Goal: Task Accomplishment & Management: Manage account settings

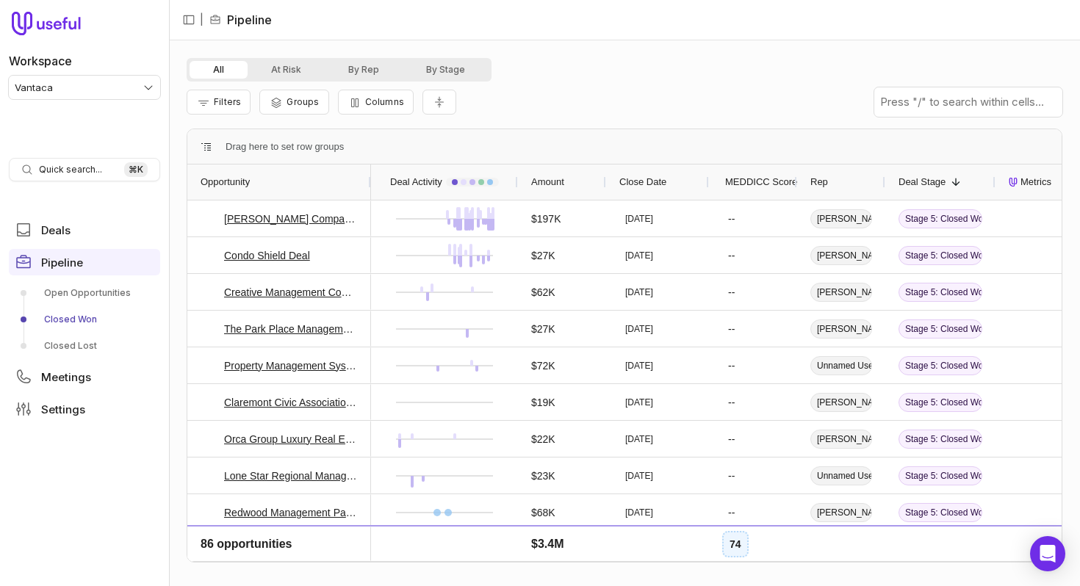
click at [659, 183] on span "Close Date" at bounding box center [642, 182] width 47 height 18
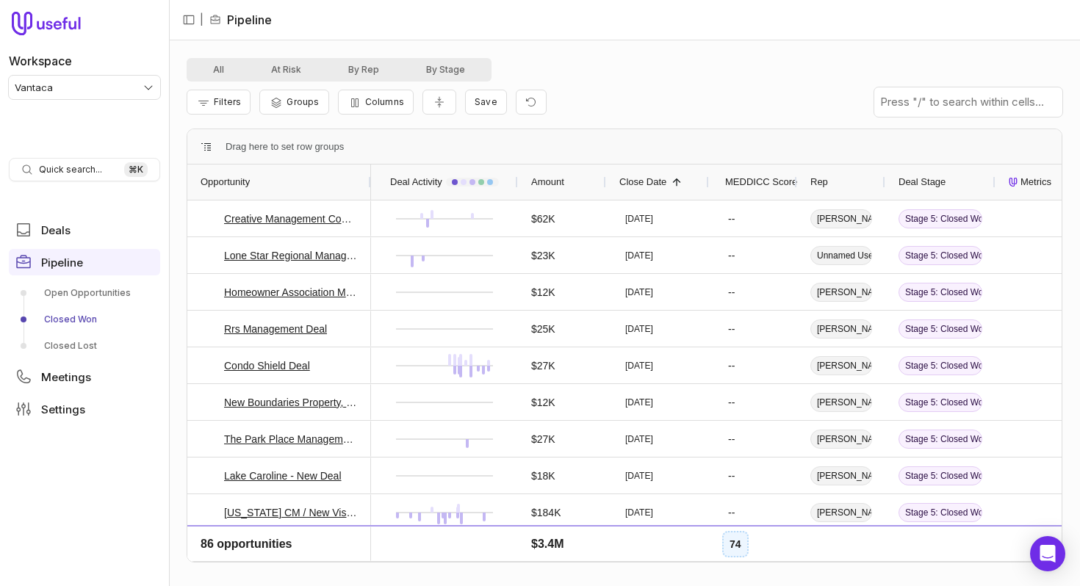
click at [659, 182] on span "Close Date" at bounding box center [642, 182] width 47 height 18
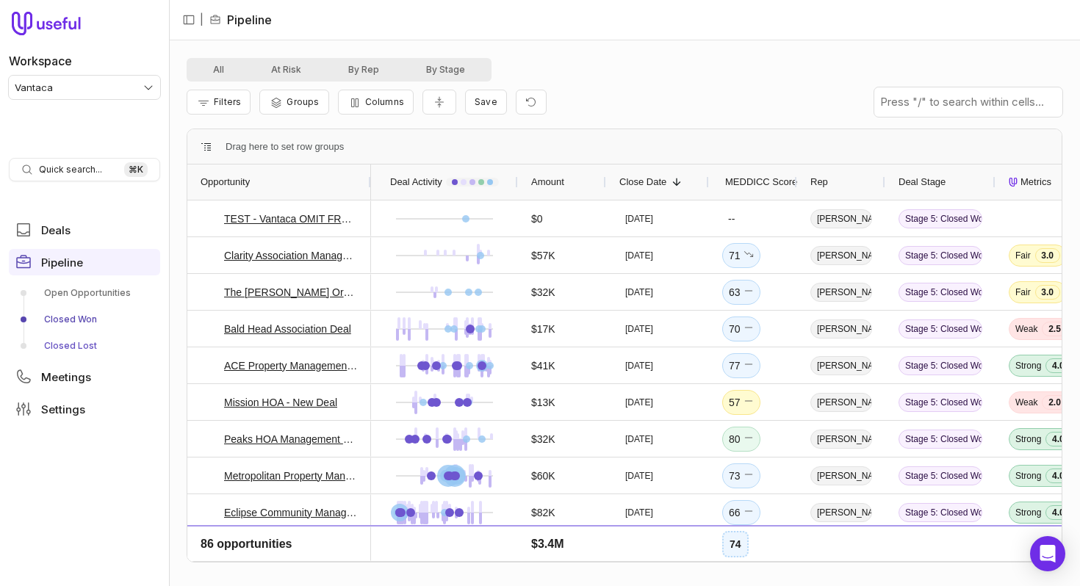
click at [90, 343] on link "Closed Lost" at bounding box center [84, 346] width 151 height 24
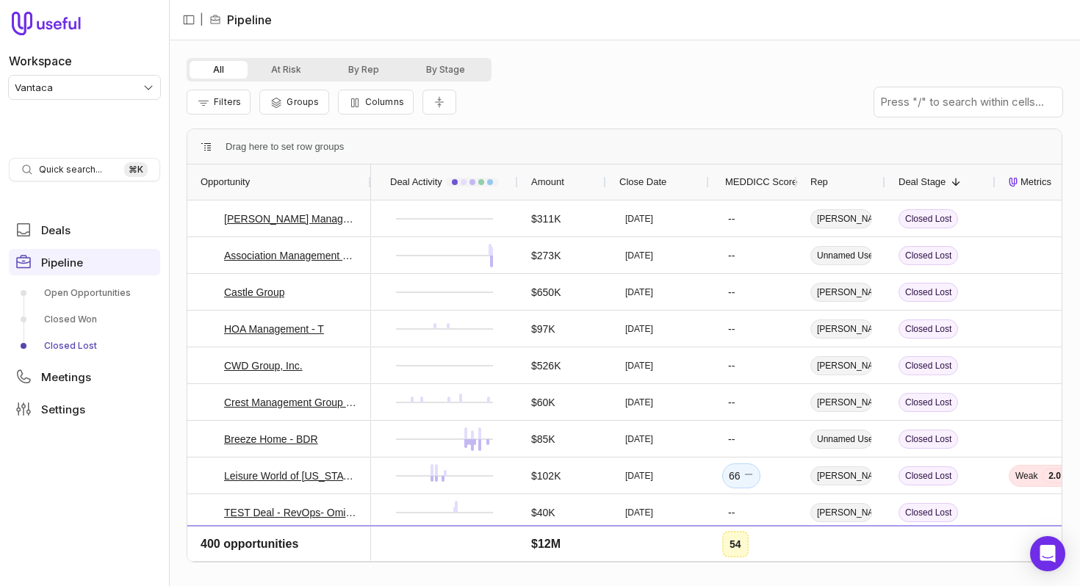
click at [649, 190] on span "Close Date" at bounding box center [642, 182] width 47 height 18
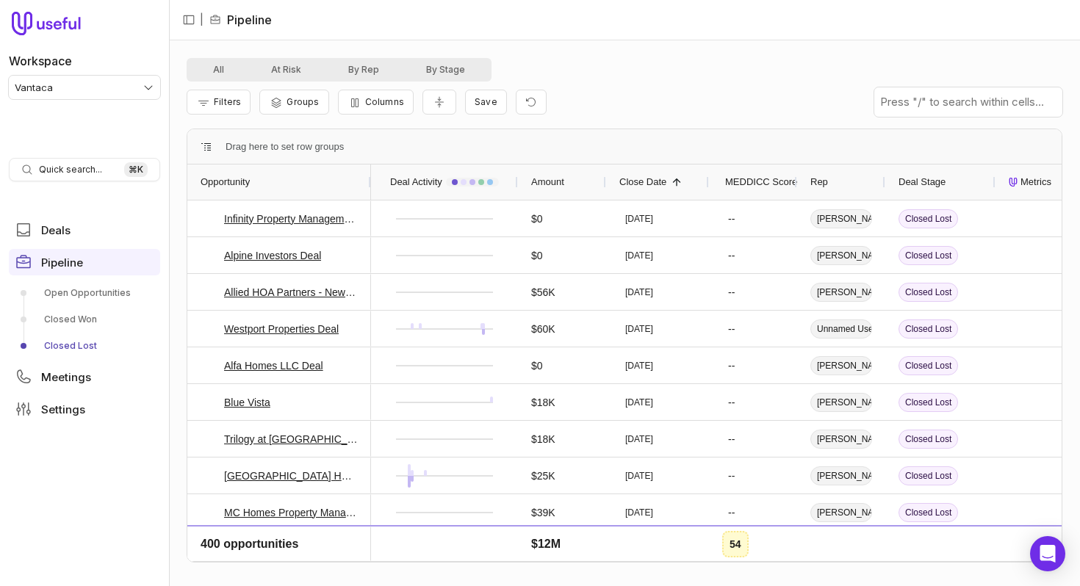
click at [661, 179] on span "Close Date" at bounding box center [642, 182] width 47 height 18
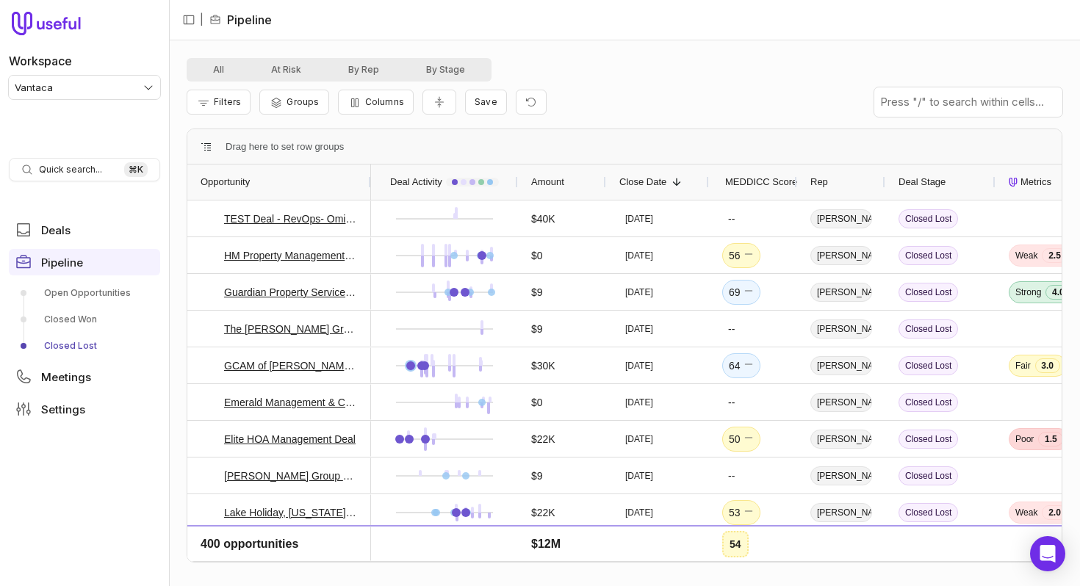
click at [657, 176] on span "Close Date" at bounding box center [642, 182] width 47 height 18
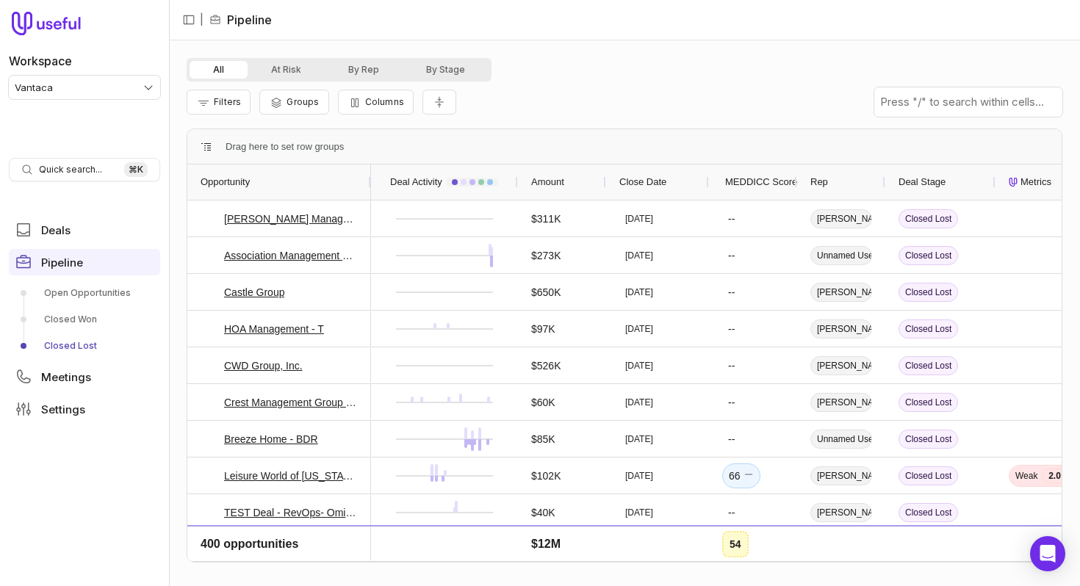
click at [647, 187] on span "Close Date" at bounding box center [642, 182] width 47 height 18
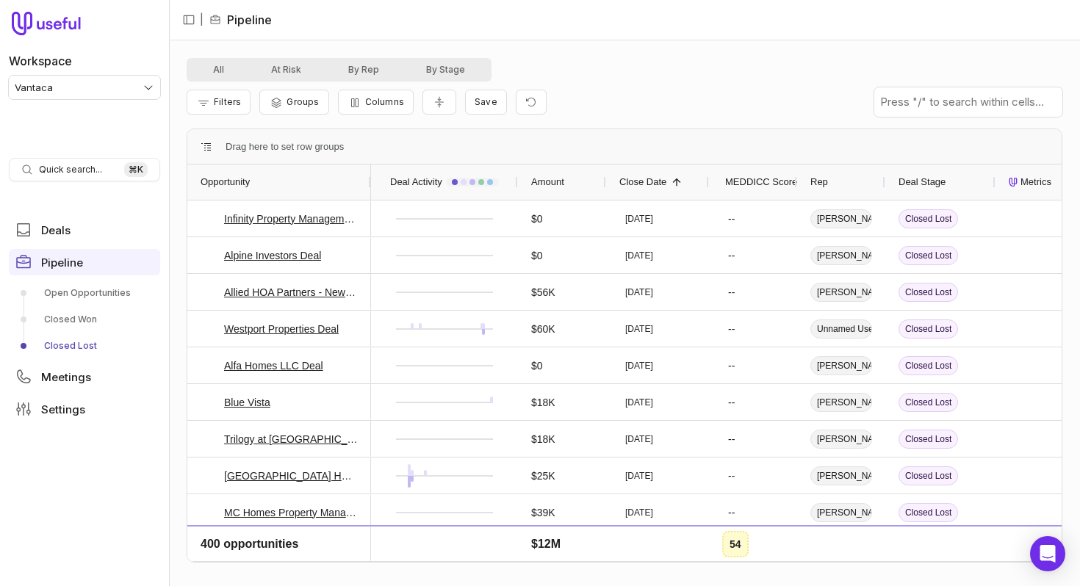
click at [647, 187] on span "Close Date" at bounding box center [642, 182] width 47 height 18
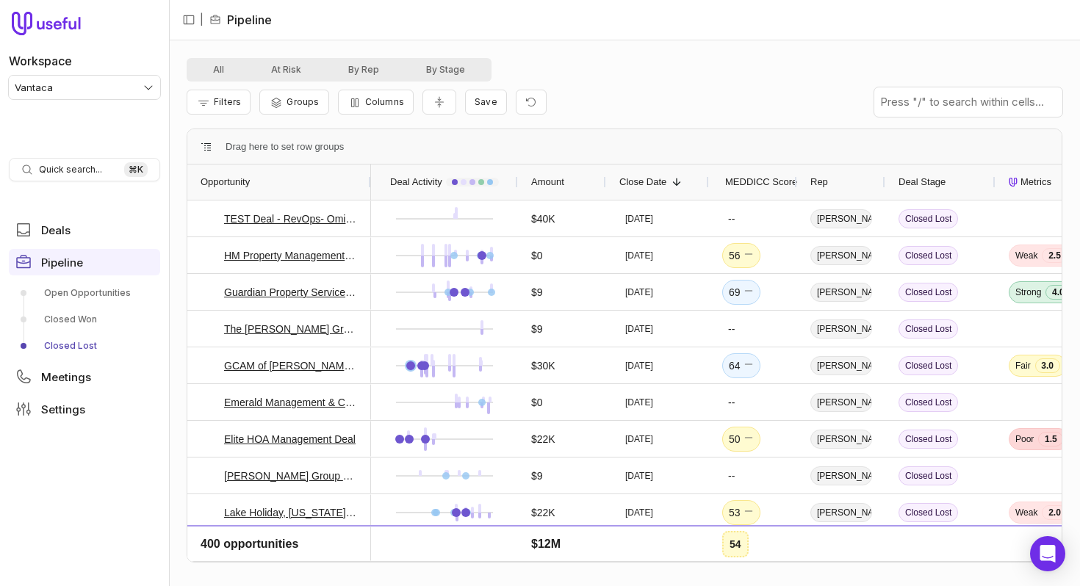
click at [100, 95] on html "Workspace Vantaca Quick search... ⌘ K Deals Pipeline Open Opportunities Closed …" at bounding box center [540, 293] width 1080 height 586
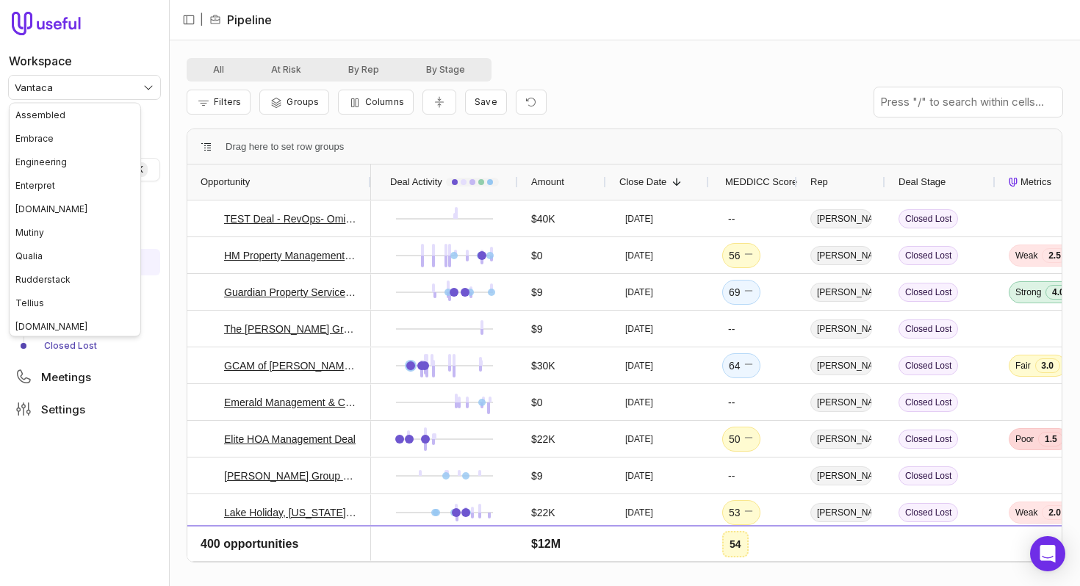
scroll to position [26, 0]
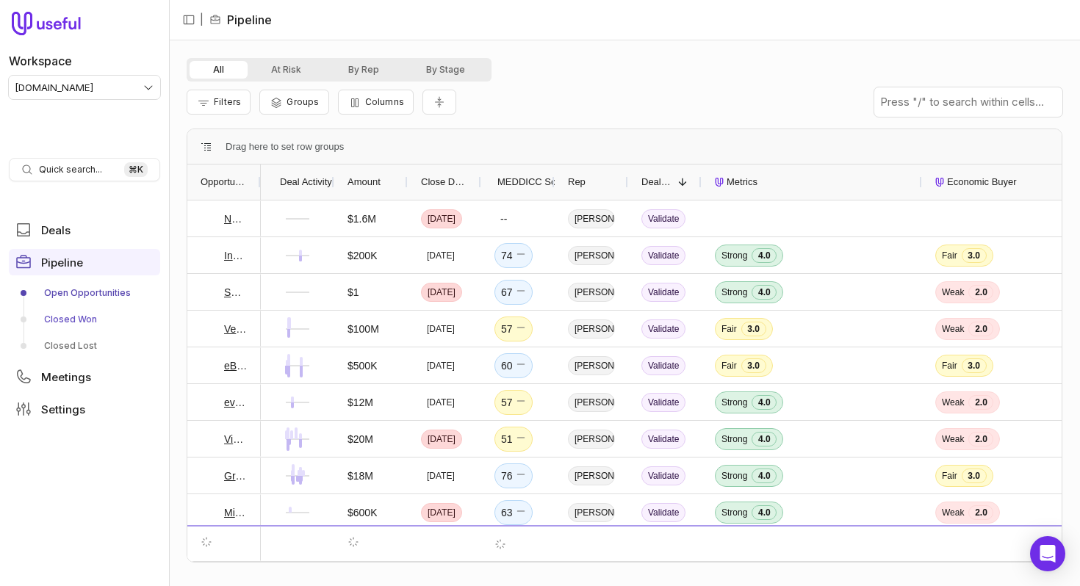
click at [81, 322] on link "Closed Won" at bounding box center [84, 320] width 151 height 24
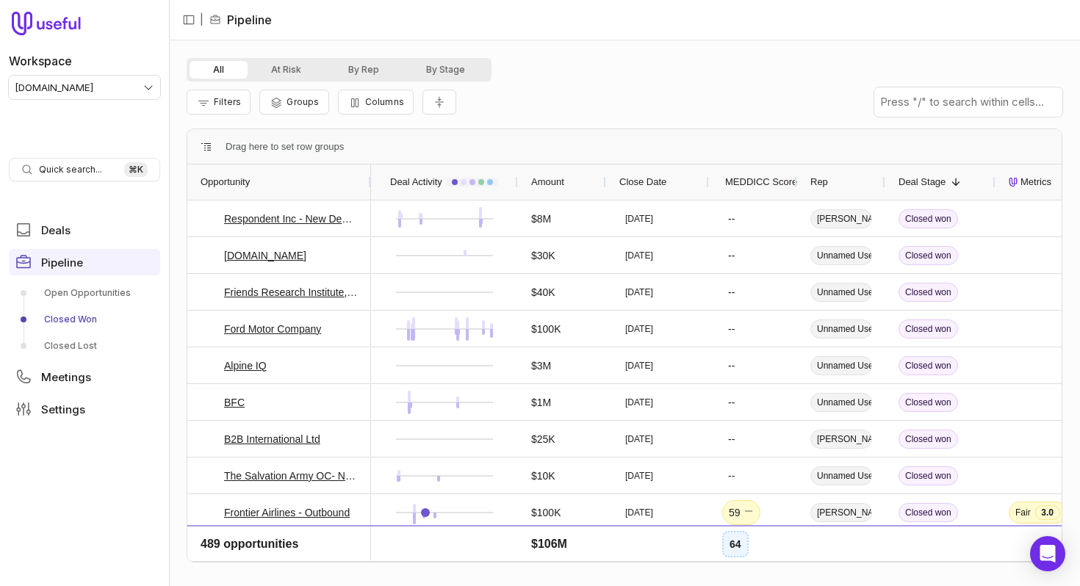
click at [633, 181] on span "Close Date" at bounding box center [642, 182] width 47 height 18
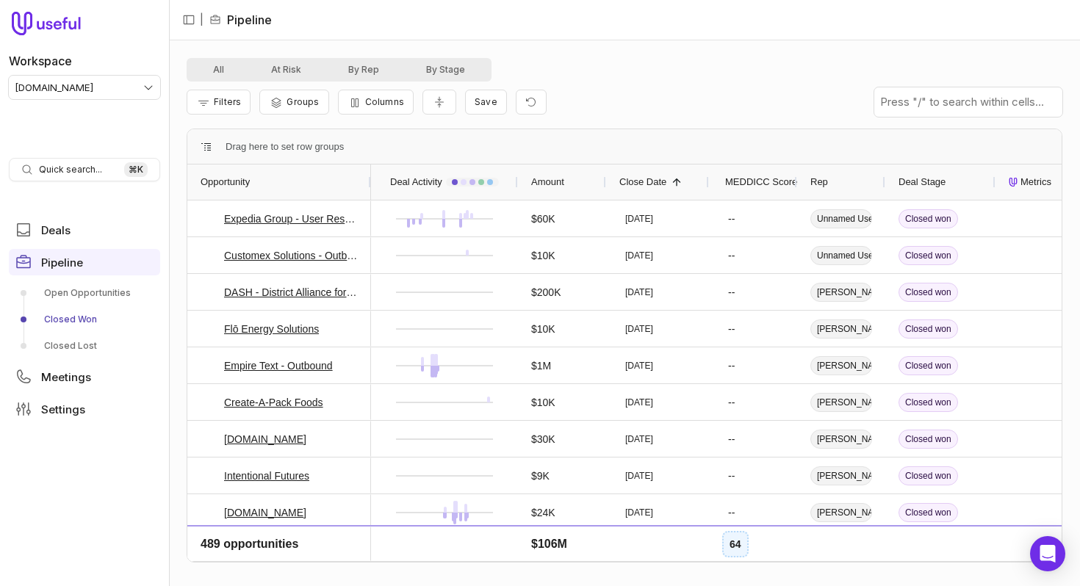
click at [633, 180] on span "Close Date" at bounding box center [642, 182] width 47 height 18
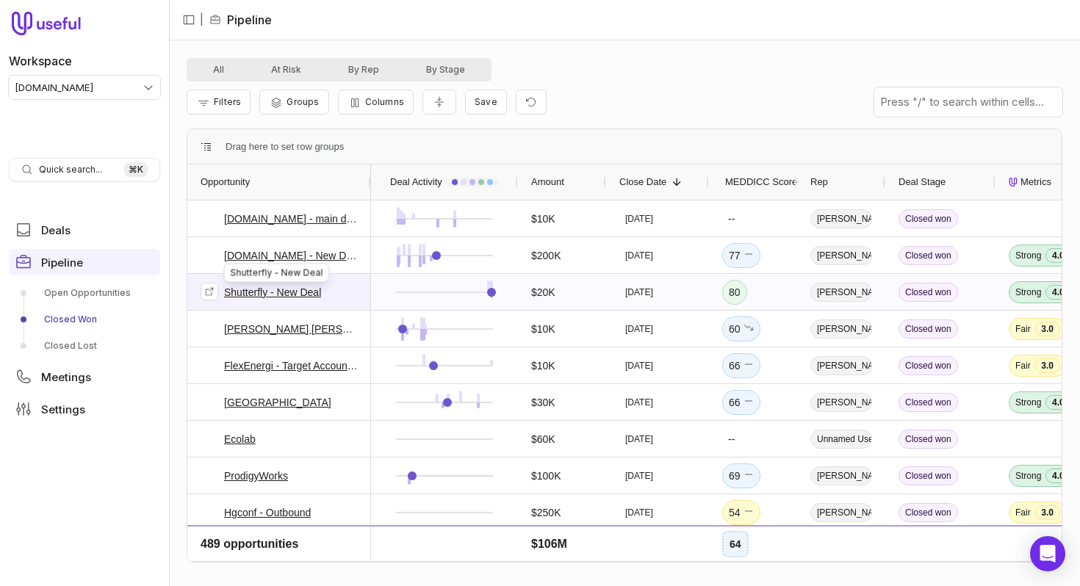
click at [299, 292] on link "Shutterfly - New Deal" at bounding box center [272, 293] width 97 height 18
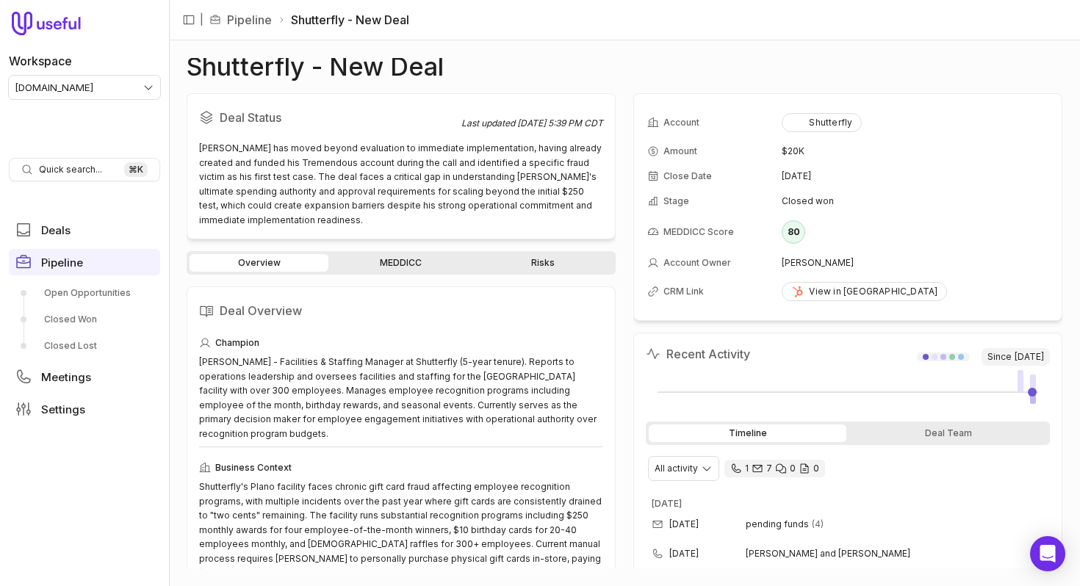
click at [630, 77] on div "Shutterfly - New Deal Deal Status Last updated [DATE] 5:39 PM CDT [PERSON_NAME]…" at bounding box center [625, 313] width 876 height 511
click at [625, 90] on div "Shutterfly - New Deal Deal Status Last updated [DATE] 5:39 PM CDT [PERSON_NAME]…" at bounding box center [625, 313] width 876 height 511
click at [624, 123] on div "Deal Status Last updated [DATE] 5:39 PM CDT [PERSON_NAME] has moved beyond eval…" at bounding box center [625, 330] width 876 height 475
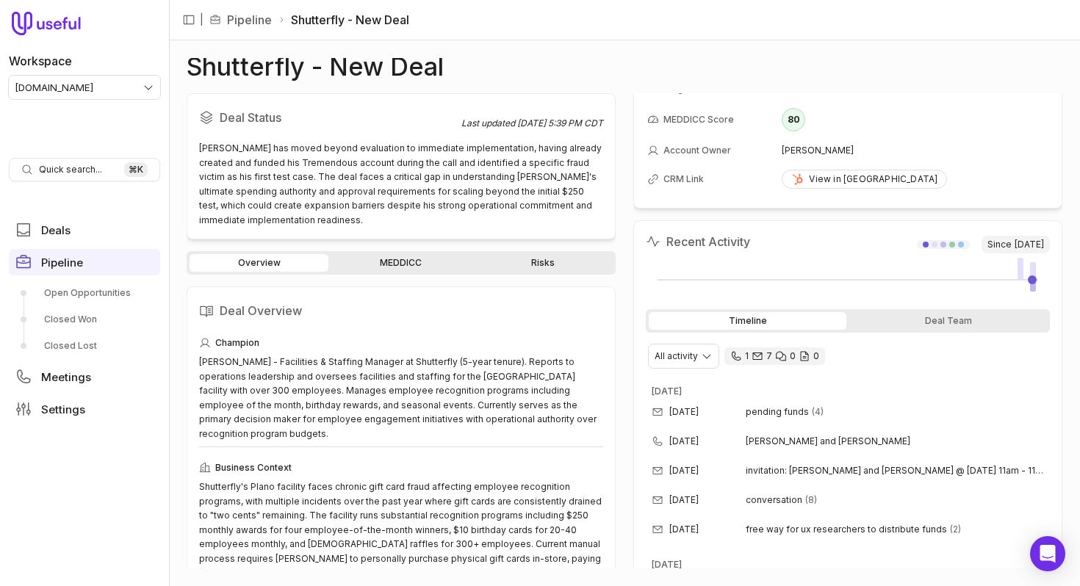
scroll to position [168, 0]
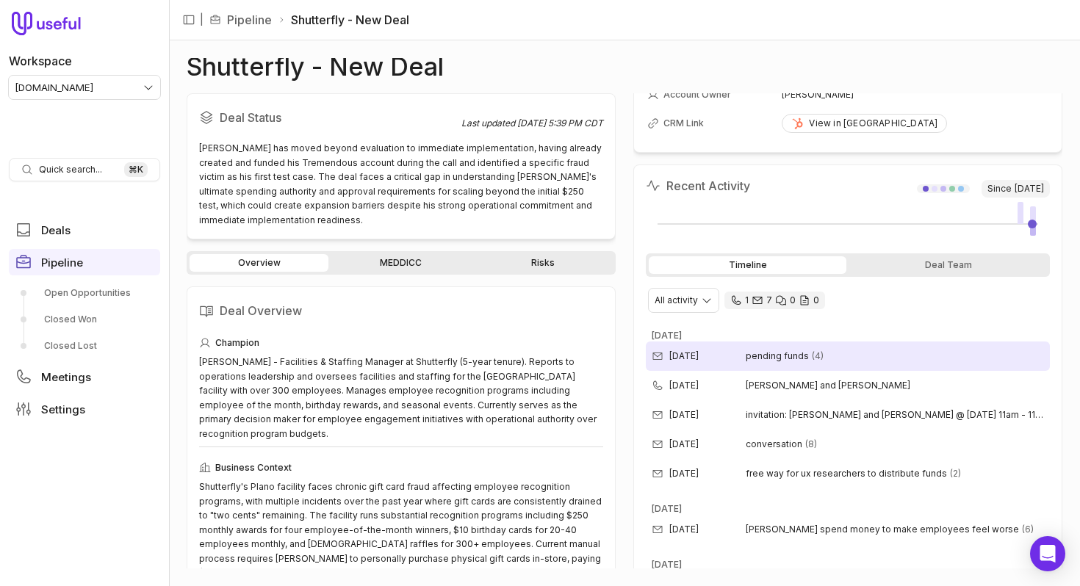
click at [776, 354] on span "pending funds" at bounding box center [777, 356] width 63 height 12
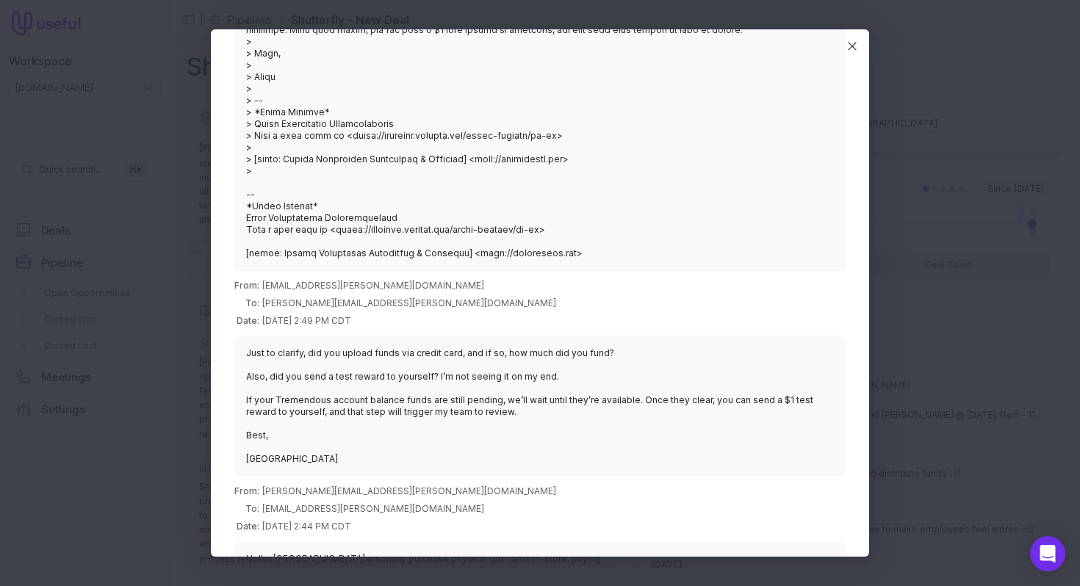
scroll to position [801, 0]
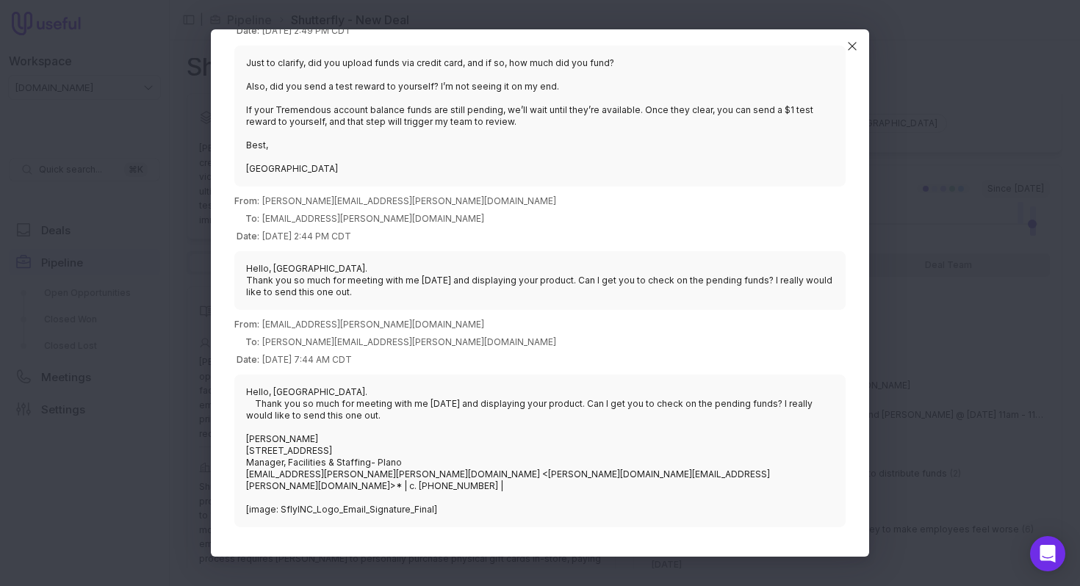
click at [559, 283] on blockquote "Hello, [GEOGRAPHIC_DATA]. Thank you so much for meeting with me [DATE] and disp…" at bounding box center [539, 280] width 611 height 59
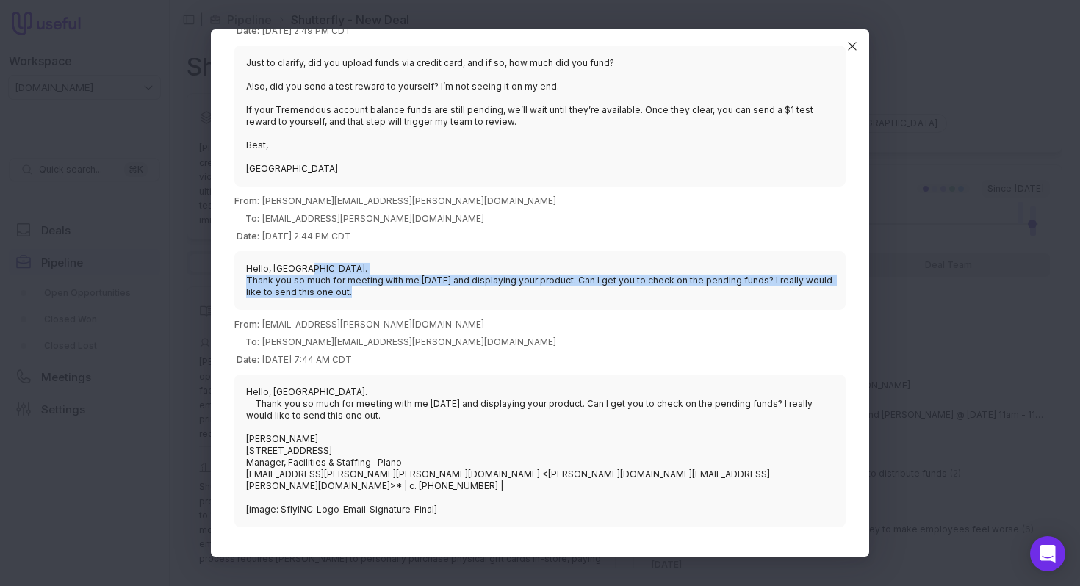
click at [559, 283] on blockquote "Hello, [GEOGRAPHIC_DATA]. Thank you so much for meeting with me [DATE] and disp…" at bounding box center [539, 280] width 611 height 59
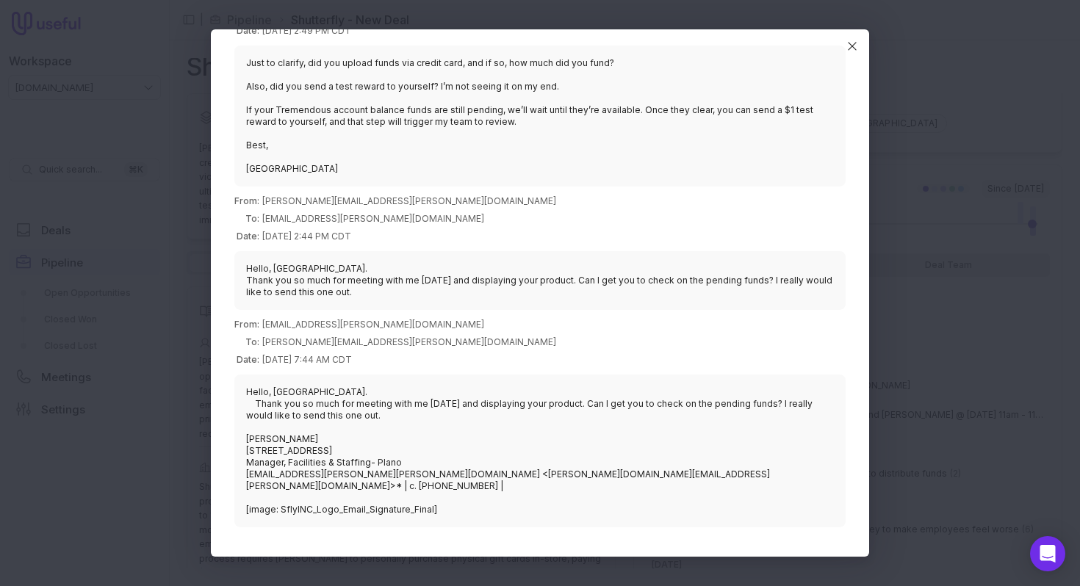
click at [559, 283] on blockquote "Hello, [GEOGRAPHIC_DATA]. Thank you so much for meeting with me [DATE] and disp…" at bounding box center [539, 280] width 611 height 59
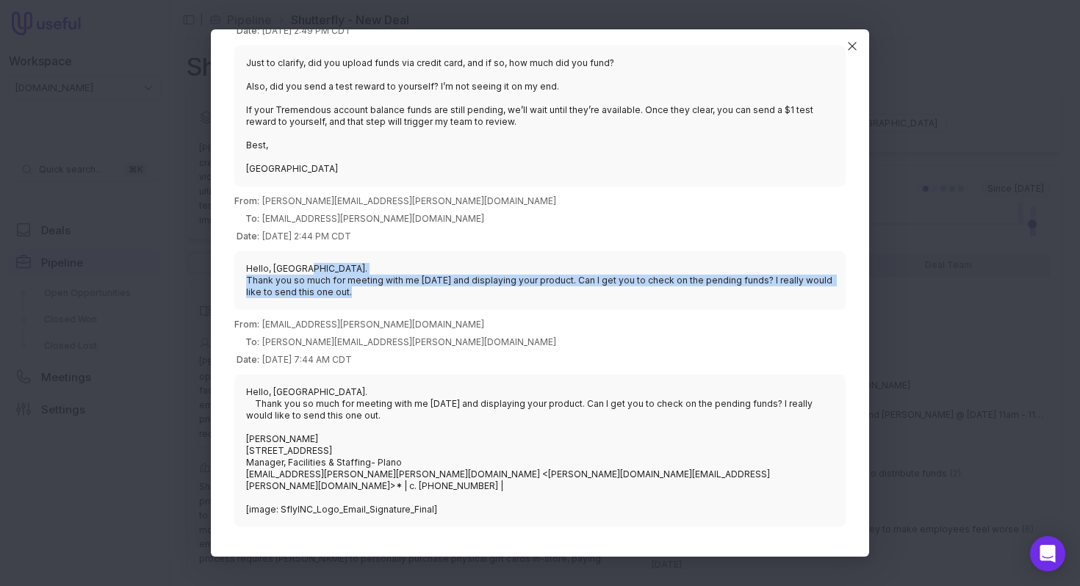
click at [559, 283] on blockquote "Hello, [GEOGRAPHIC_DATA]. Thank you so much for meeting with me [DATE] and disp…" at bounding box center [539, 280] width 611 height 59
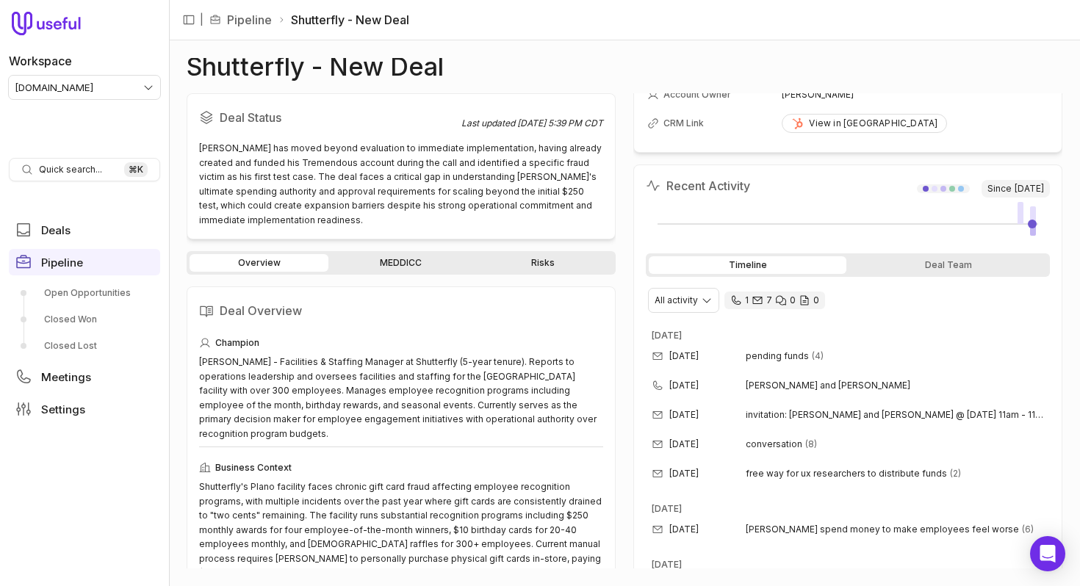
scroll to position [0, 0]
